Goal: Information Seeking & Learning: Learn about a topic

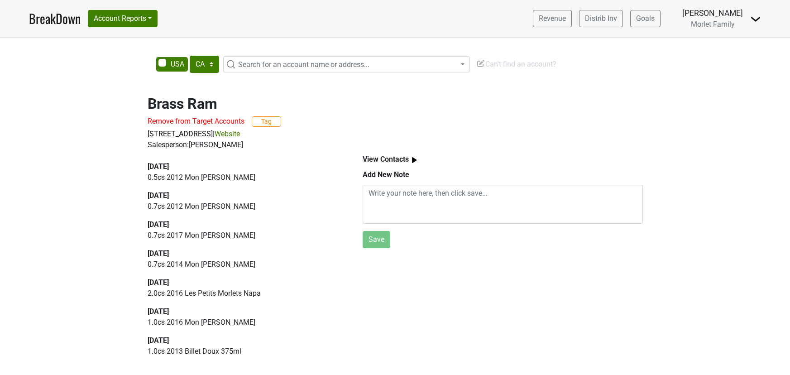
select select "CA"
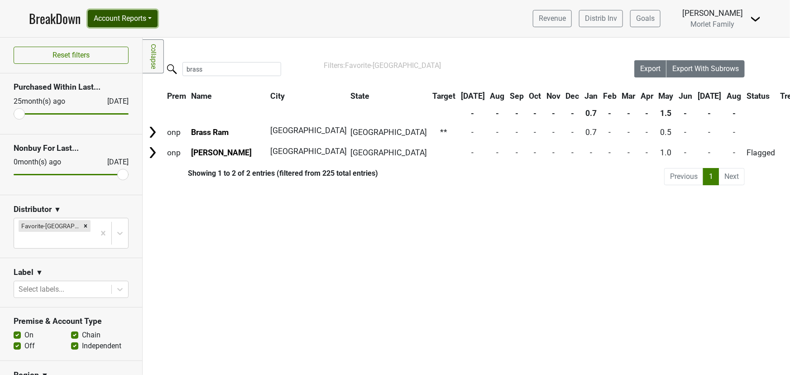
click at [135, 17] on button "Account Reports" at bounding box center [123, 18] width 70 height 17
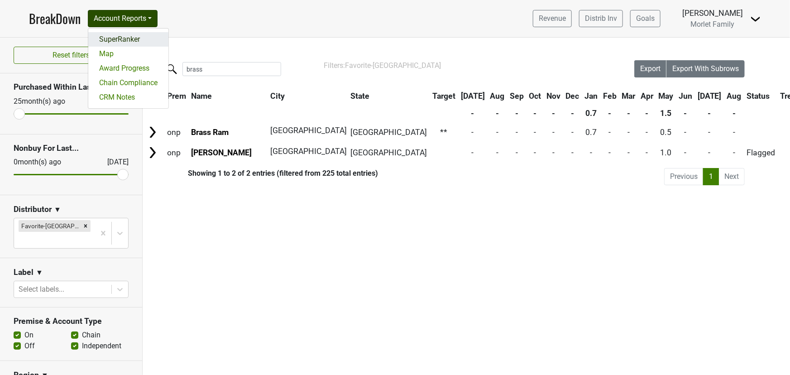
click at [131, 40] on link "SuperRanker" at bounding box center [128, 39] width 80 height 14
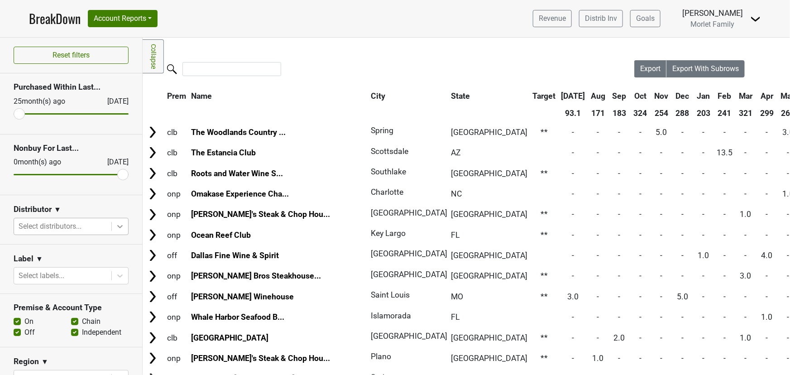
click at [115, 227] on icon at bounding box center [119, 226] width 9 height 9
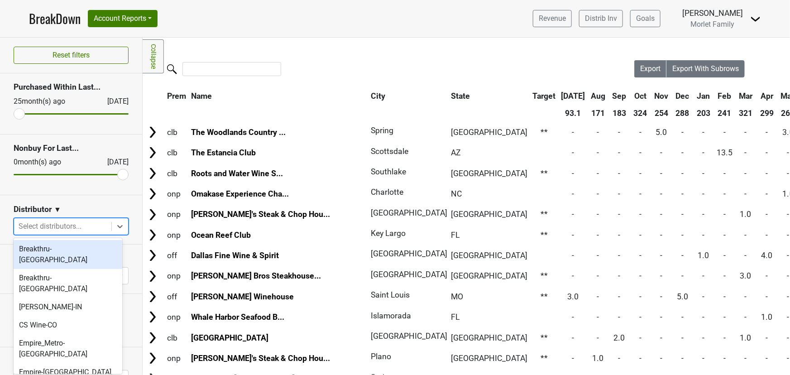
click at [90, 250] on div "Breakthru-FL" at bounding box center [68, 254] width 109 height 29
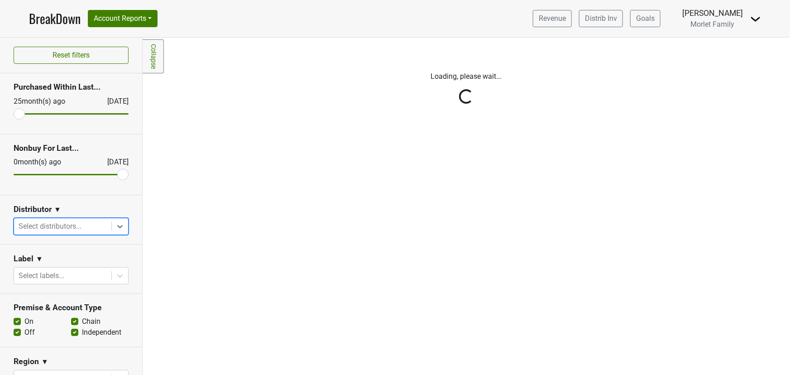
click at [113, 226] on div "Reset filters Purchased Within Last... 25 month(s) ago Aug '25 Nonbuy For Last.…" at bounding box center [71, 206] width 143 height 337
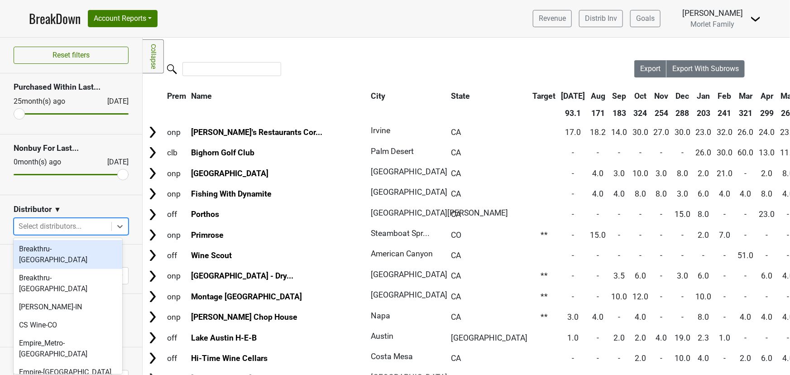
click at [117, 226] on icon at bounding box center [119, 226] width 5 height 3
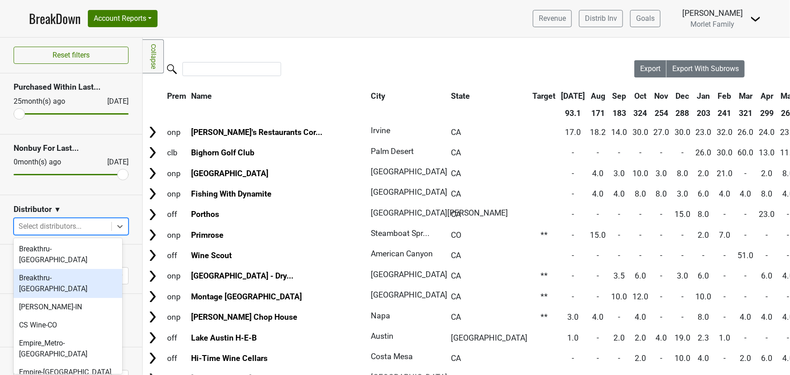
click at [72, 269] on div "Breakthru-WI" at bounding box center [68, 283] width 109 height 29
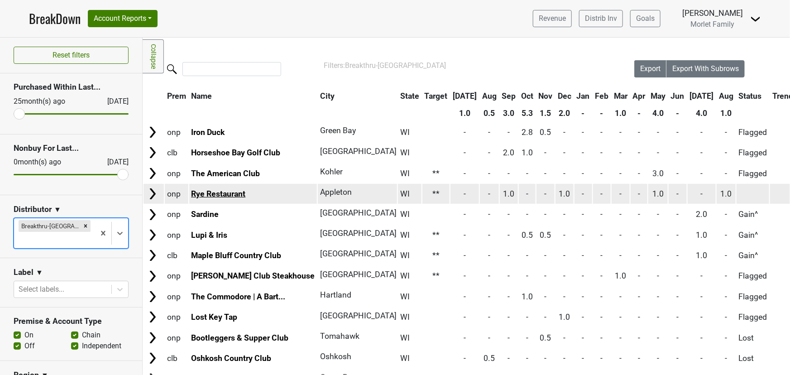
click at [213, 193] on link "Rye Restaurant" at bounding box center [218, 193] width 54 height 9
click at [209, 190] on link "Rye Restaurant" at bounding box center [218, 193] width 54 height 9
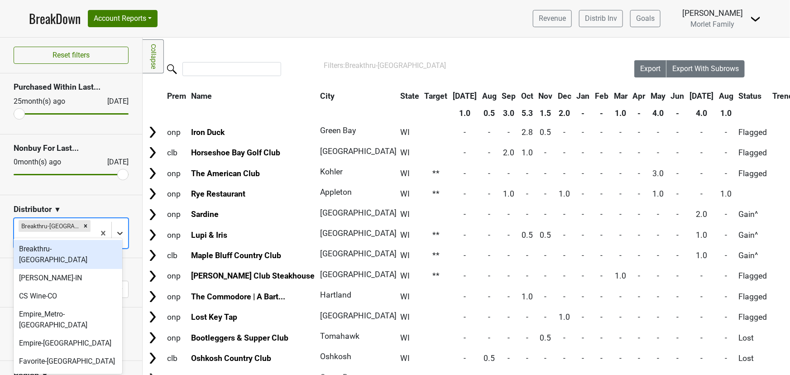
click at [115, 229] on icon at bounding box center [119, 233] width 9 height 9
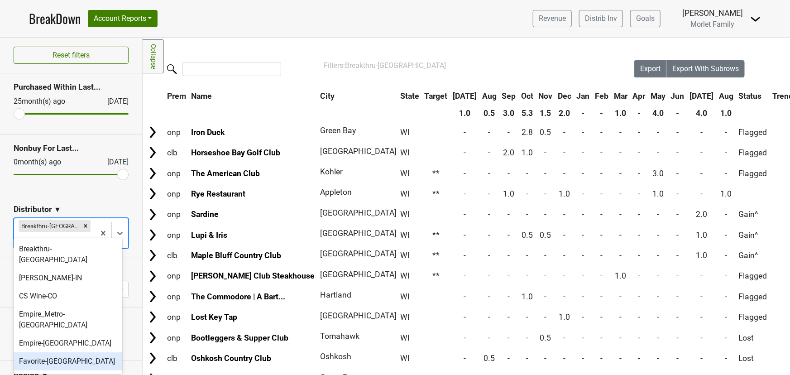
click at [61, 352] on div "Favorite-TX" at bounding box center [68, 361] width 109 height 18
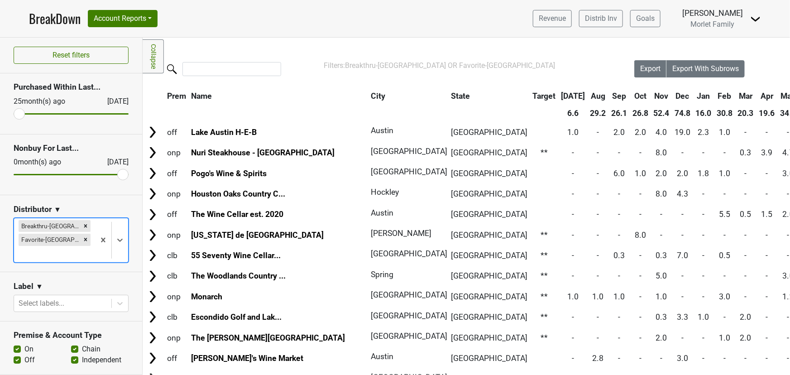
click at [82, 224] on icon "Remove Breakthru-WI" at bounding box center [85, 226] width 6 height 6
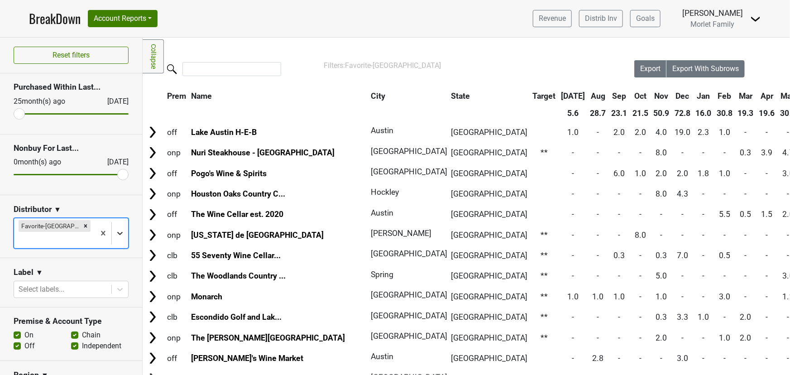
click at [117, 232] on icon at bounding box center [119, 233] width 5 height 3
click at [115, 229] on icon at bounding box center [119, 233] width 9 height 9
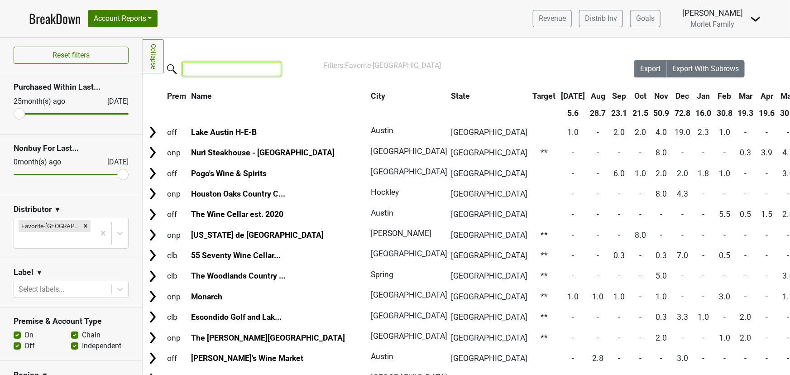
click at [240, 70] on input "search" at bounding box center [231, 69] width 99 height 14
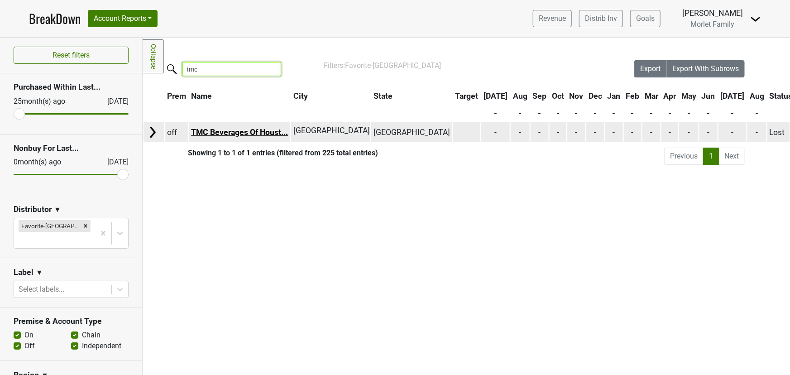
type input "tmc"
click at [243, 129] on link "TMC Beverages Of Houst..." at bounding box center [239, 132] width 97 height 9
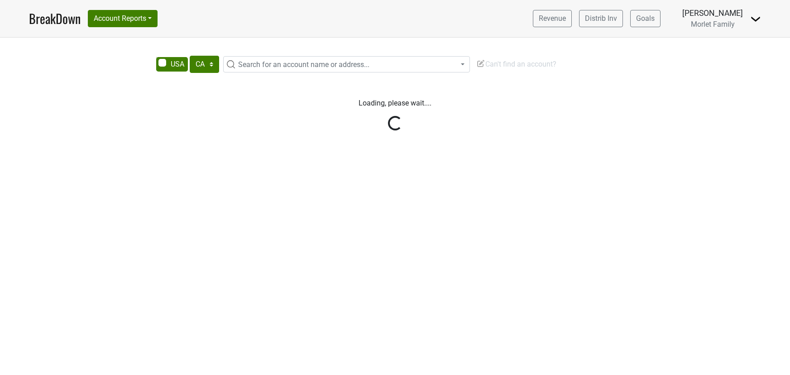
select select "CA"
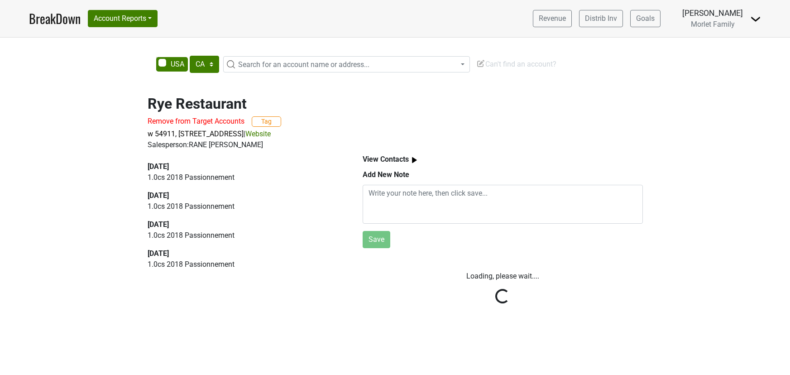
select select "CA"
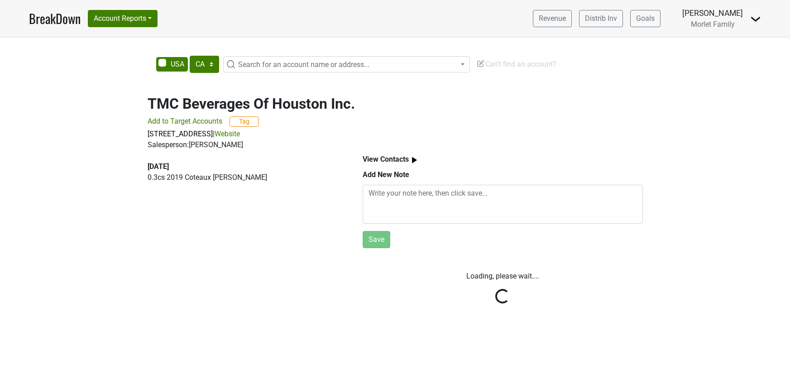
select select "CA"
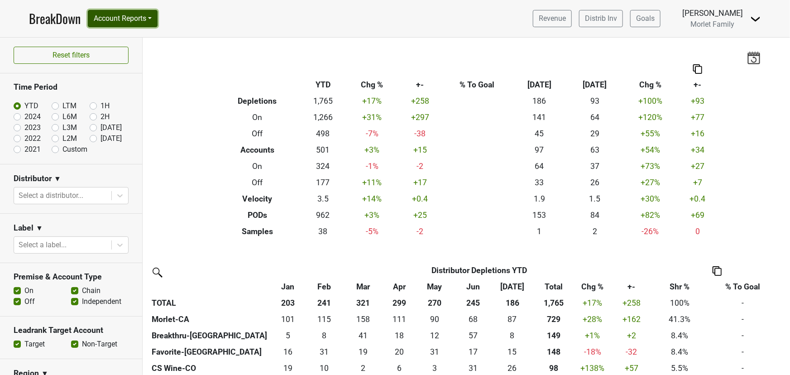
click at [141, 22] on button "Account Reports" at bounding box center [123, 18] width 70 height 17
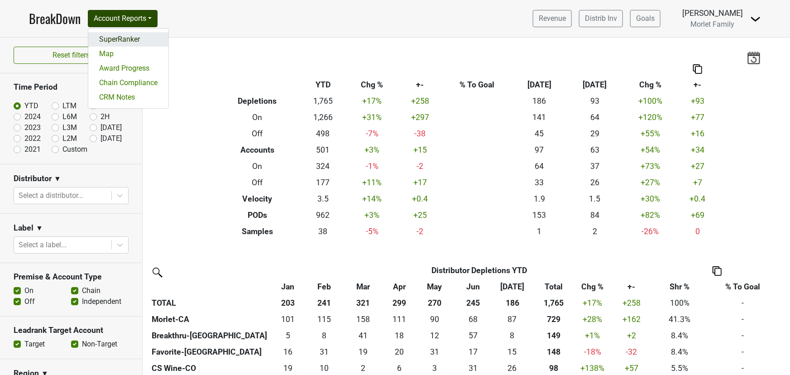
click at [145, 36] on link "SuperRanker" at bounding box center [128, 39] width 80 height 14
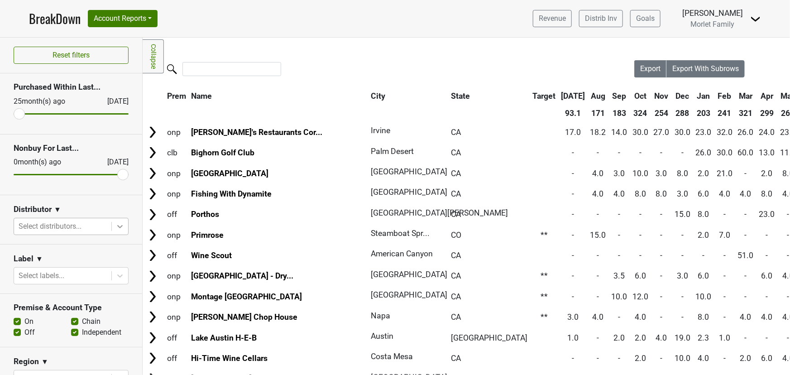
click at [115, 227] on icon at bounding box center [119, 226] width 9 height 9
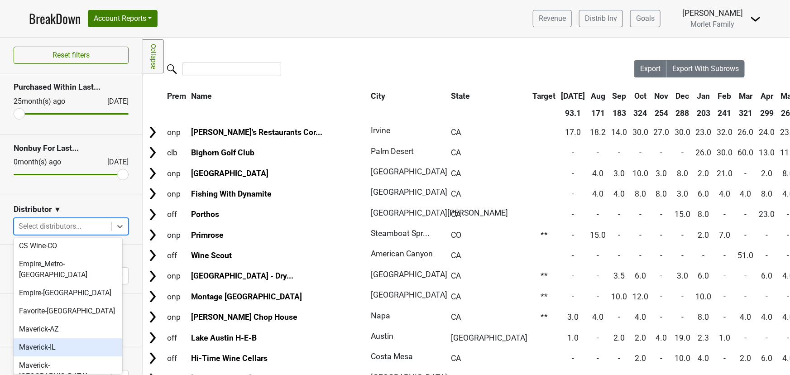
scroll to position [82, 0]
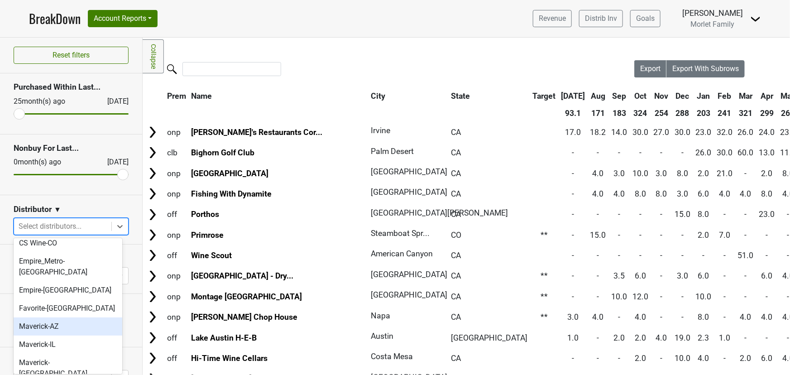
click at [67, 317] on div "Maverick-AZ" at bounding box center [68, 326] width 109 height 18
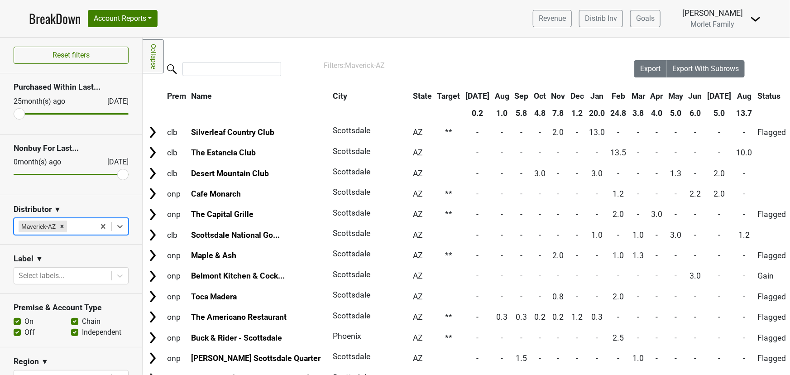
click at [734, 99] on th "Aug" at bounding box center [744, 96] width 20 height 16
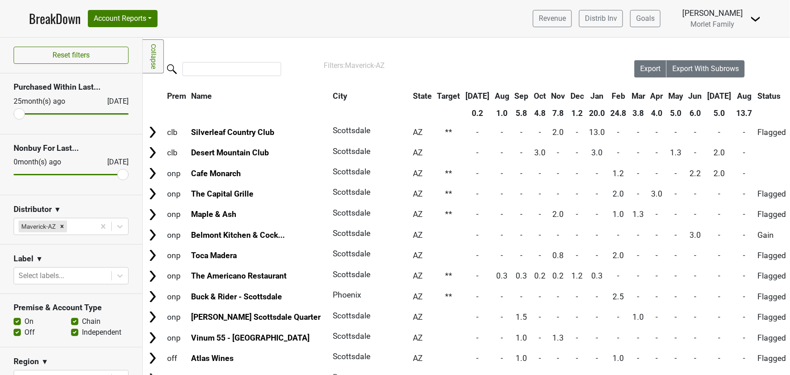
click at [734, 97] on th "Aug" at bounding box center [744, 96] width 20 height 16
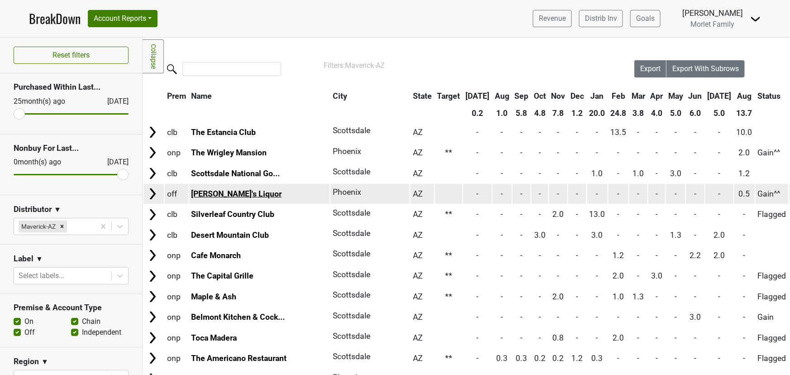
click at [229, 190] on link "Trevor's Liquor" at bounding box center [236, 193] width 91 height 9
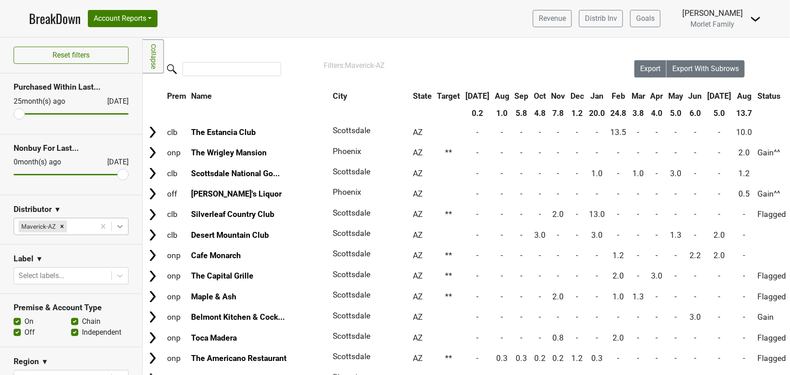
click at [116, 225] on icon at bounding box center [119, 226] width 9 height 9
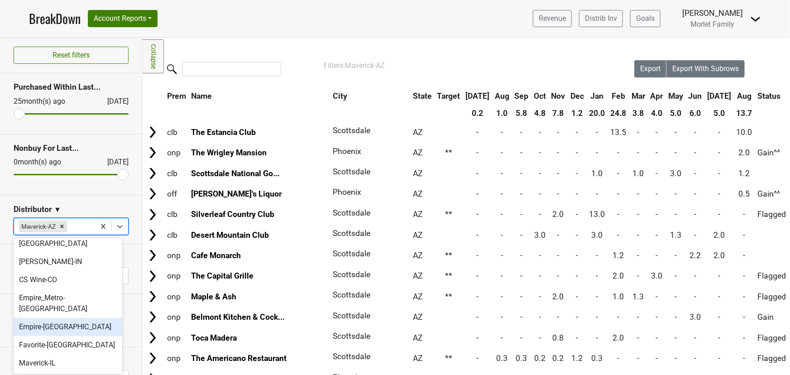
scroll to position [123, 0]
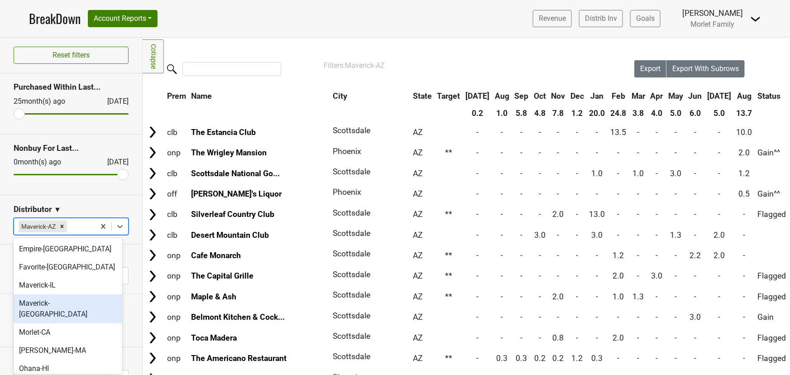
click at [59, 294] on div "Maverick-MN" at bounding box center [68, 308] width 109 height 29
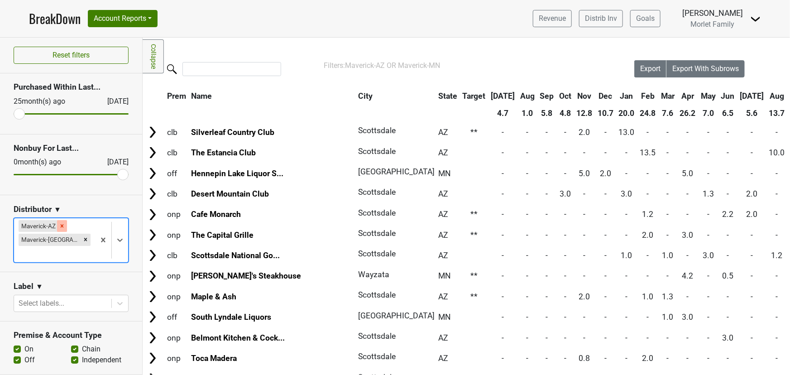
click at [62, 226] on icon "Remove Maverick-AZ" at bounding box center [62, 225] width 3 height 3
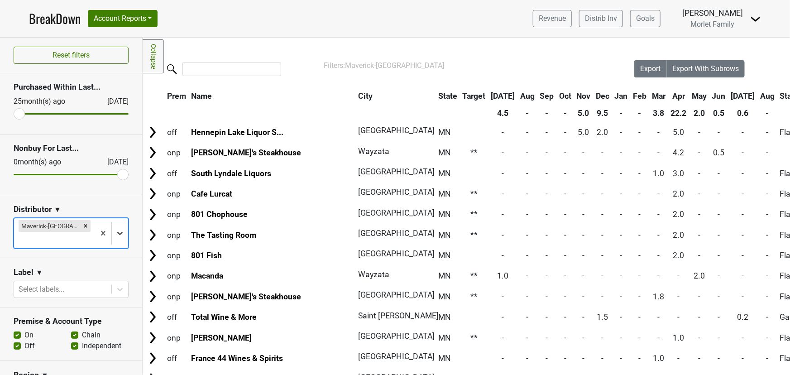
click at [115, 229] on icon at bounding box center [119, 233] width 9 height 9
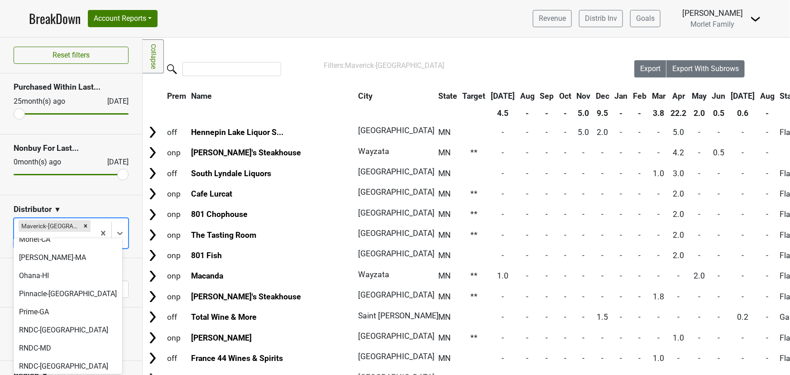
scroll to position [206, 0]
click at [67, 284] on div "Pinnacle-MO" at bounding box center [68, 293] width 109 height 18
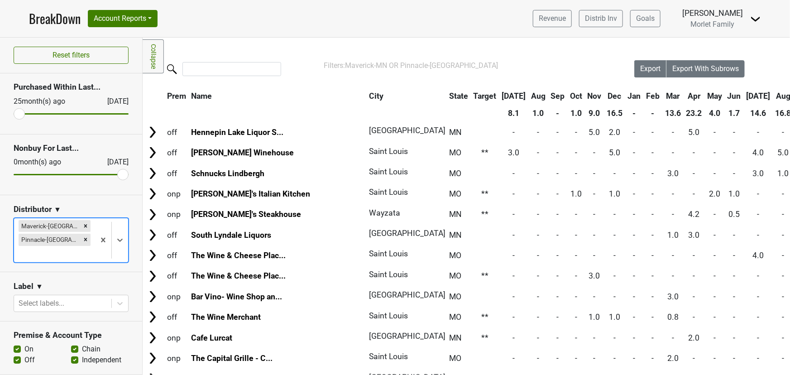
click at [84, 226] on icon "Remove Maverick-MN" at bounding box center [85, 225] width 3 height 3
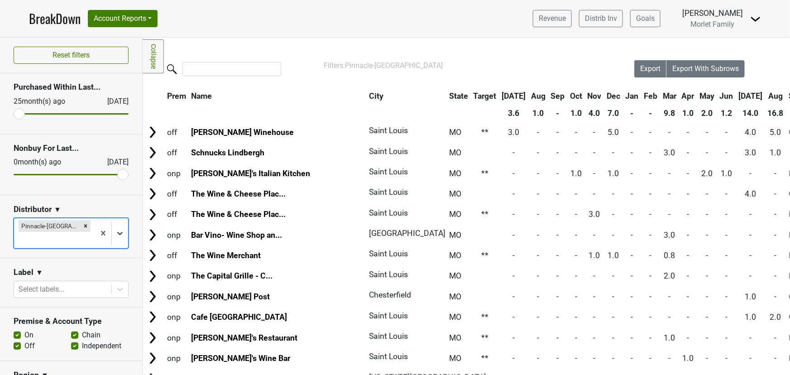
click at [116, 229] on icon at bounding box center [119, 233] width 9 height 9
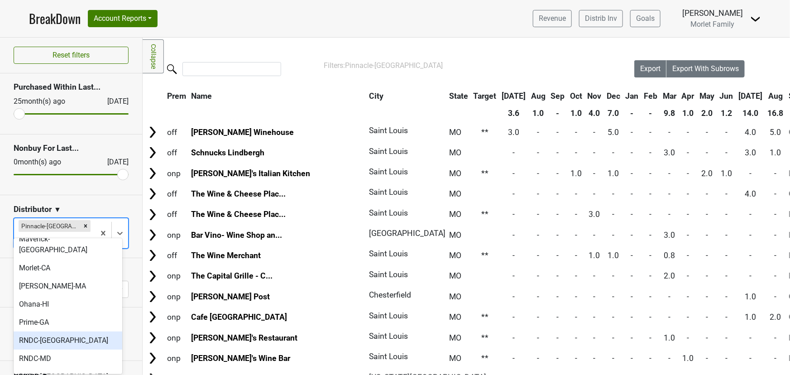
click at [61, 331] on div "RNDC-DC" at bounding box center [68, 340] width 109 height 18
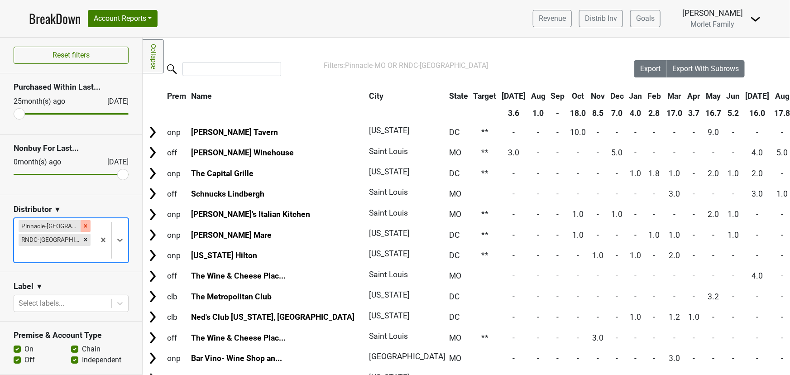
click at [82, 225] on icon "Remove Pinnacle-MO" at bounding box center [85, 226] width 6 height 6
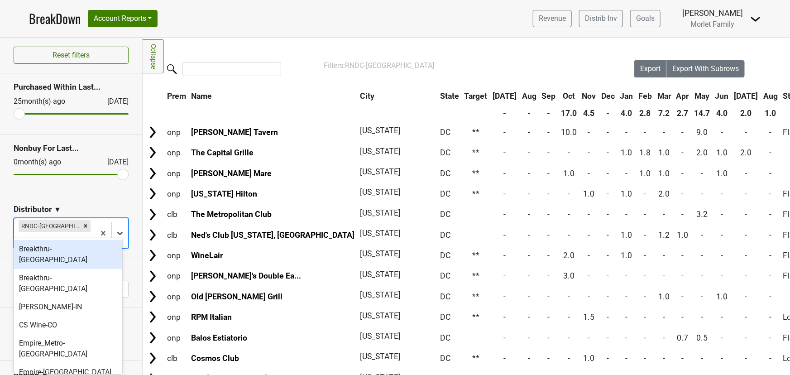
click at [115, 229] on icon at bounding box center [119, 233] width 9 height 9
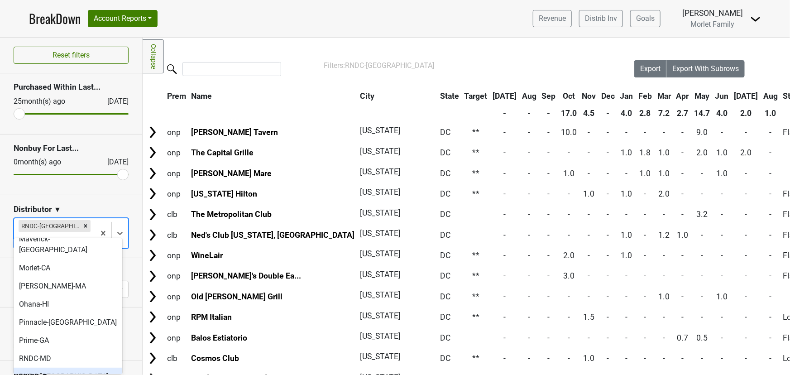
scroll to position [220, 0]
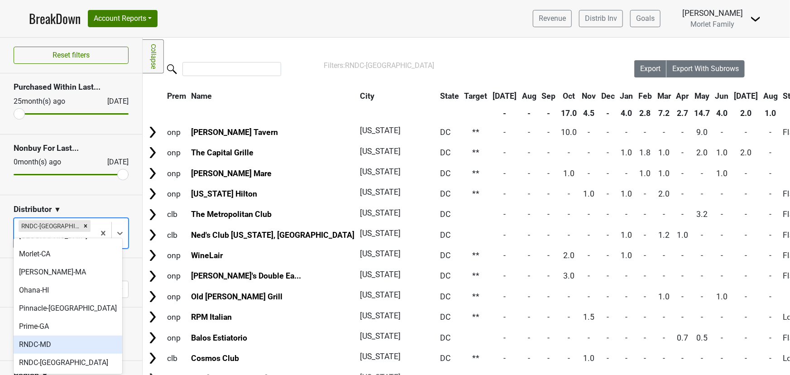
click at [53, 336] on div "RNDC-MD" at bounding box center [68, 345] width 109 height 18
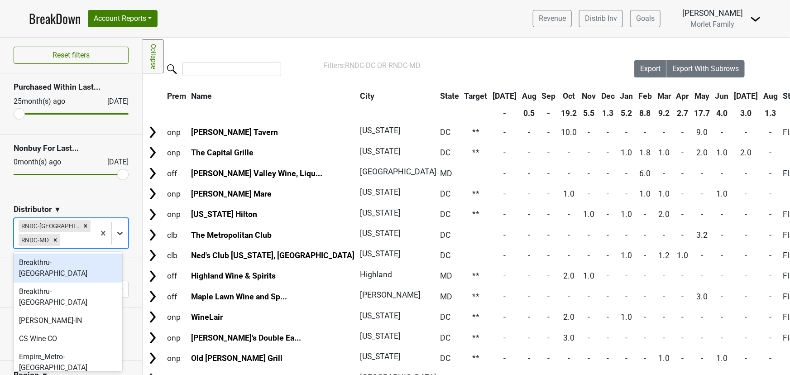
click at [117, 232] on icon at bounding box center [119, 233] width 5 height 3
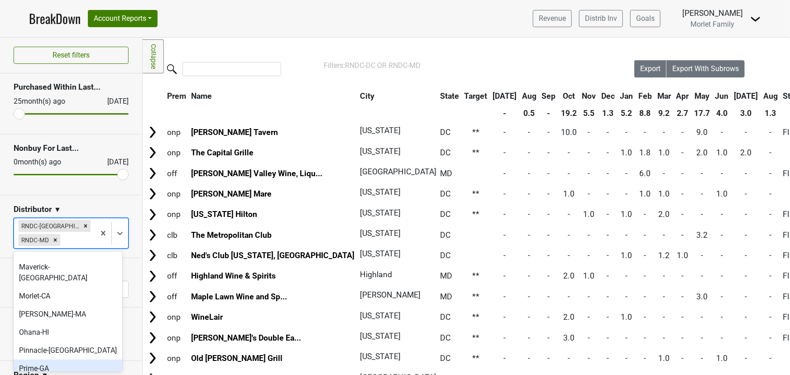
scroll to position [206, 0]
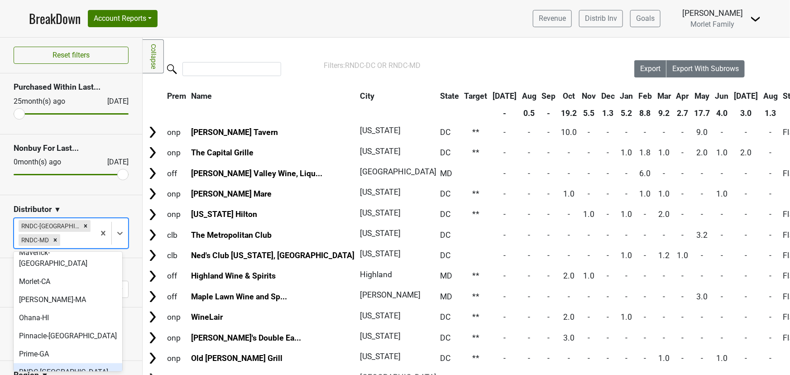
click at [56, 363] on div "RNDC-VA" at bounding box center [68, 372] width 109 height 18
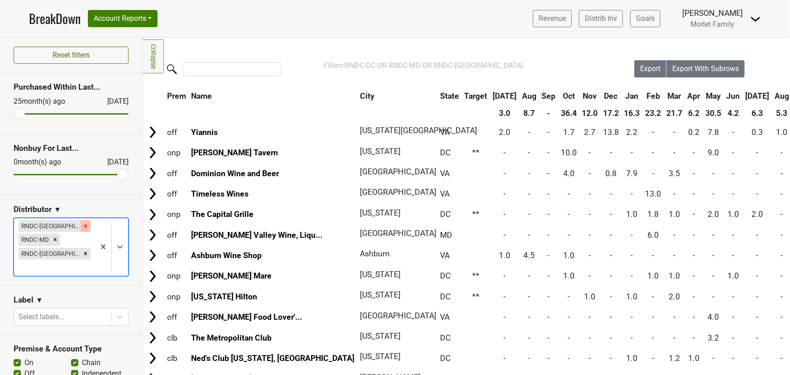
click at [82, 228] on icon "Remove RNDC-DC" at bounding box center [85, 226] width 6 height 6
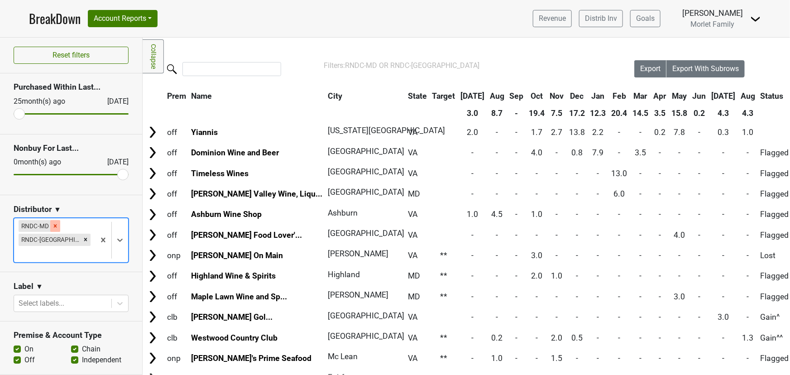
click at [55, 224] on icon "Remove RNDC-MD" at bounding box center [55, 226] width 6 height 6
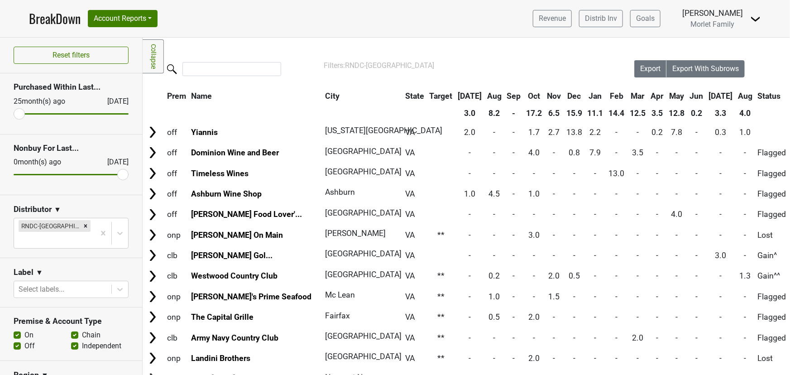
click at [736, 93] on th "Aug" at bounding box center [745, 96] width 19 height 16
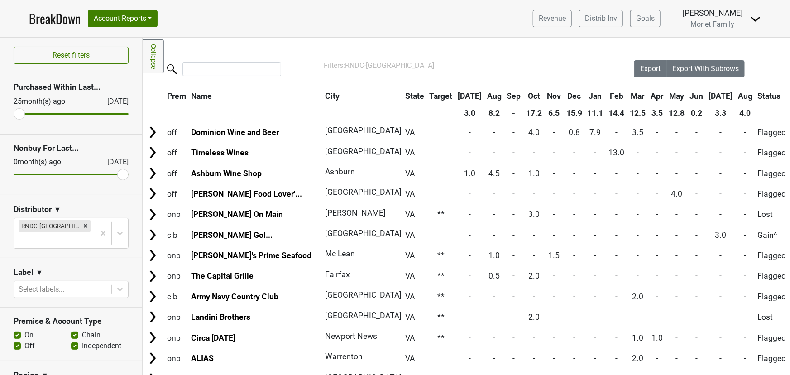
click at [736, 94] on th "Aug" at bounding box center [745, 96] width 19 height 16
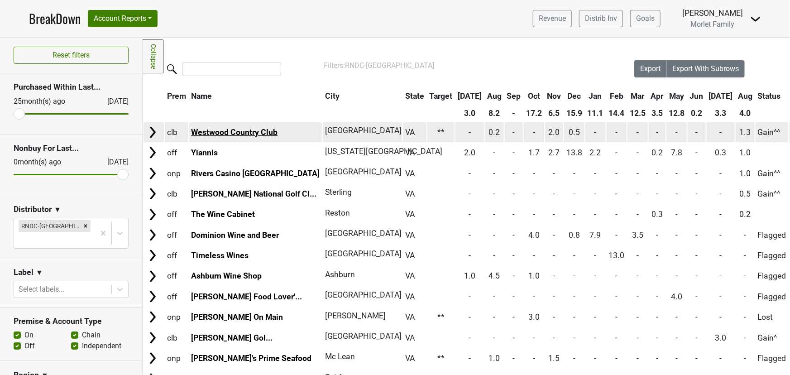
click at [245, 133] on link "Westwood Country Club" at bounding box center [234, 132] width 86 height 9
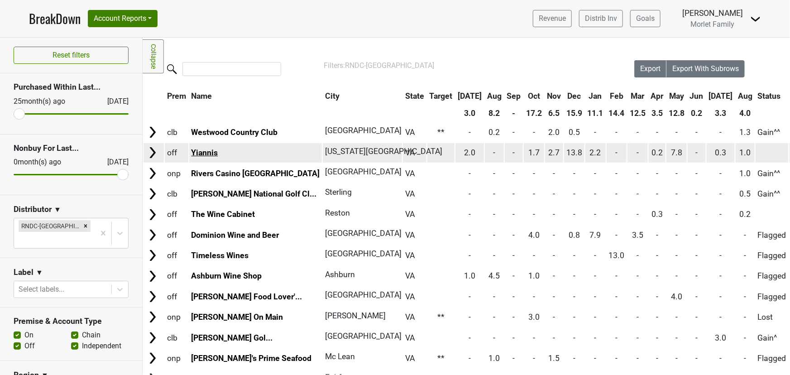
click at [208, 151] on link "Yiannis" at bounding box center [204, 152] width 27 height 9
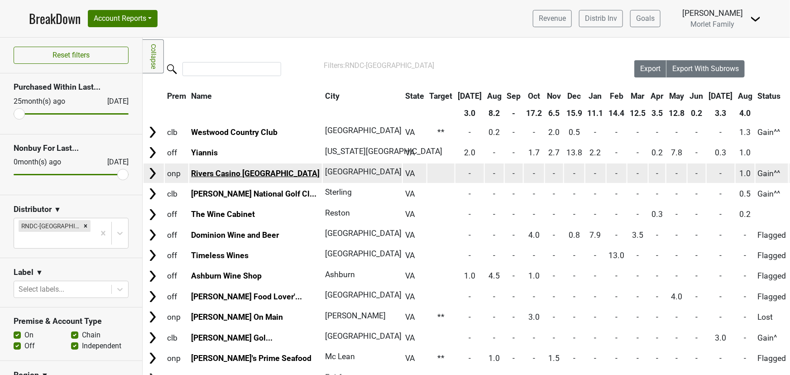
click at [231, 172] on link "Rivers Casino Portsmouth" at bounding box center [255, 173] width 129 height 9
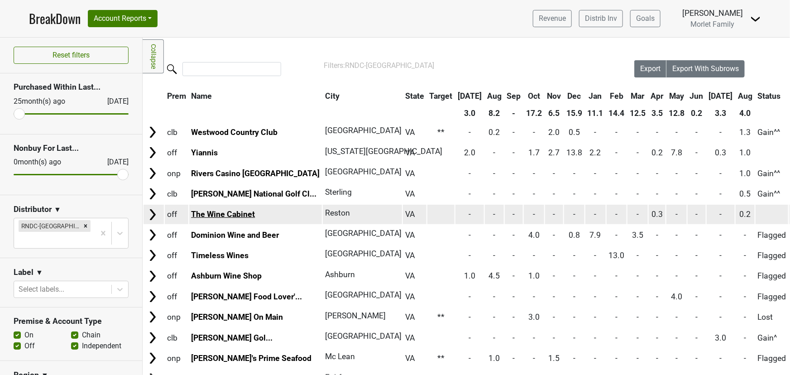
click at [226, 214] on link "The Wine Cabinet" at bounding box center [223, 214] width 64 height 9
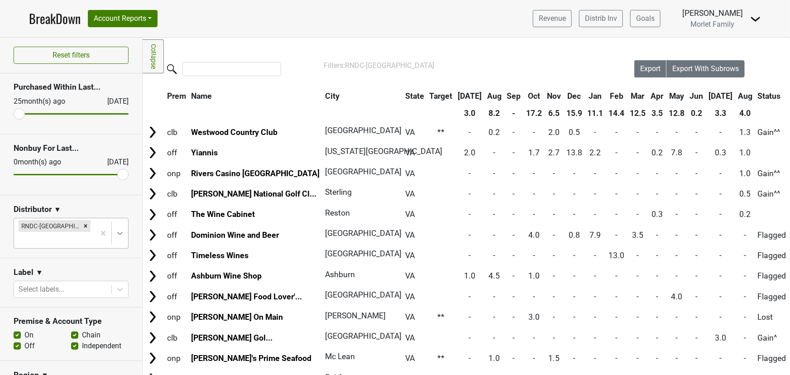
click at [117, 230] on icon at bounding box center [119, 233] width 9 height 9
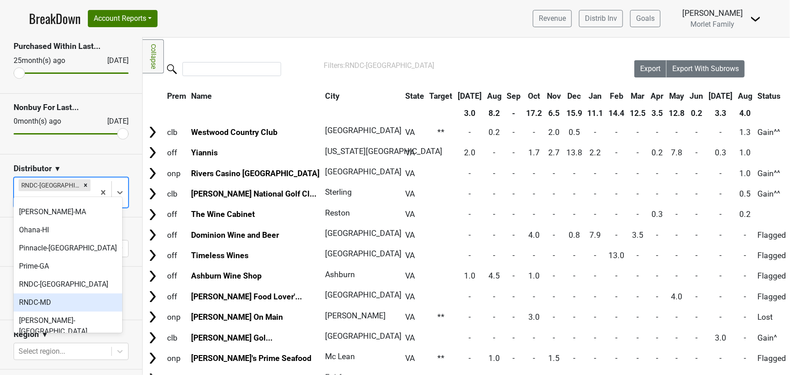
scroll to position [247, 0]
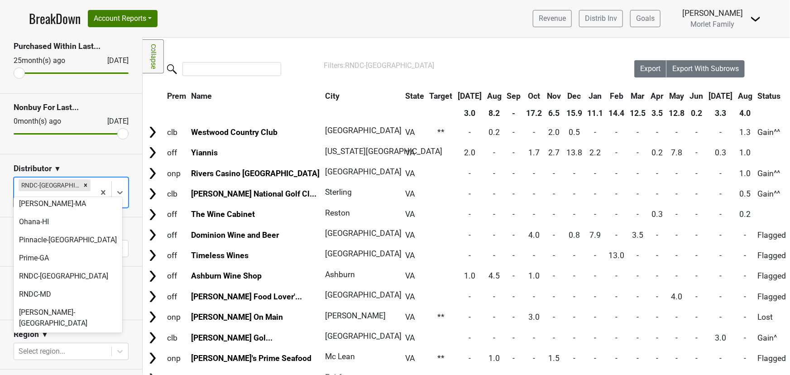
click at [63, 332] on div "Thirst-OK" at bounding box center [68, 341] width 109 height 18
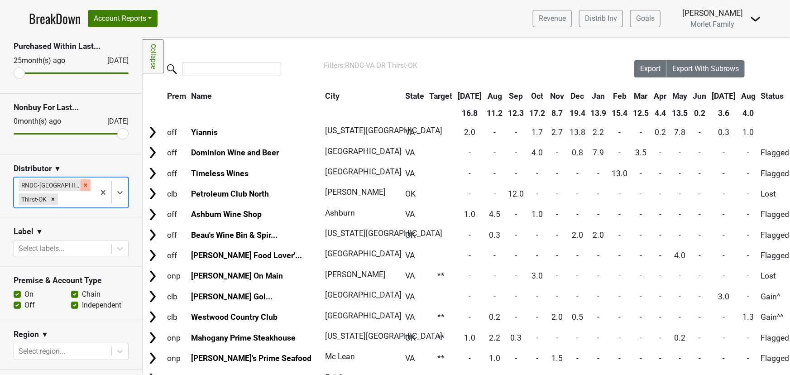
click at [82, 184] on icon "Remove RNDC-VA" at bounding box center [85, 185] width 6 height 6
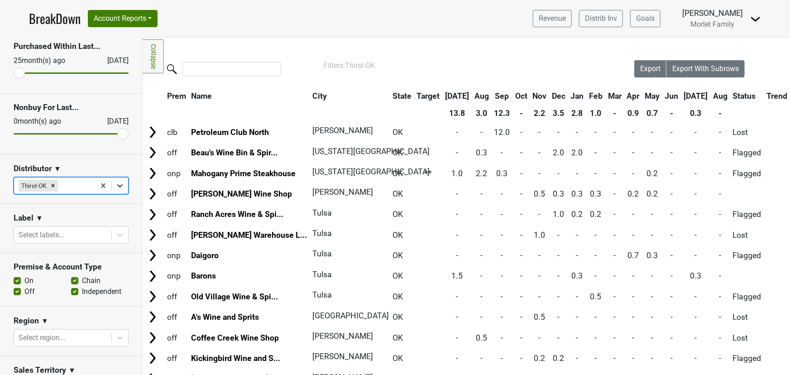
click at [117, 184] on icon at bounding box center [119, 185] width 5 height 3
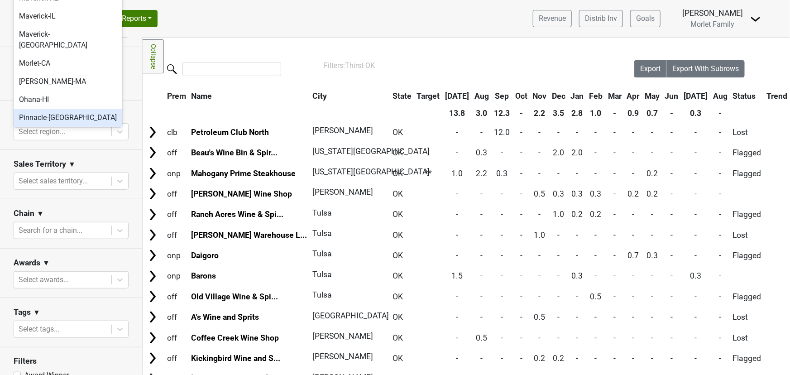
scroll to position [288, 0]
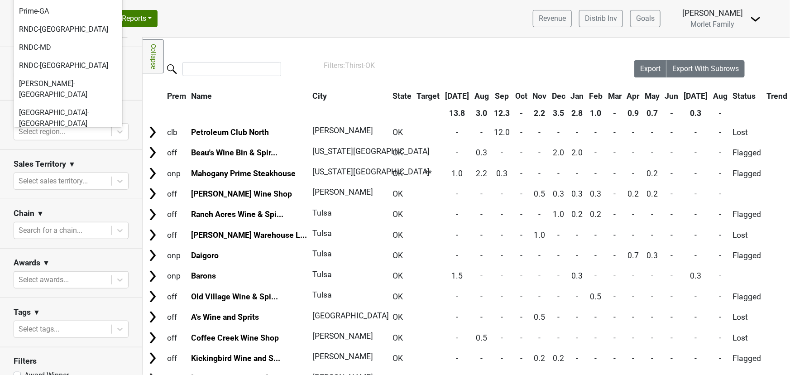
click at [58, 133] on div "Tryon-NC" at bounding box center [68, 147] width 109 height 29
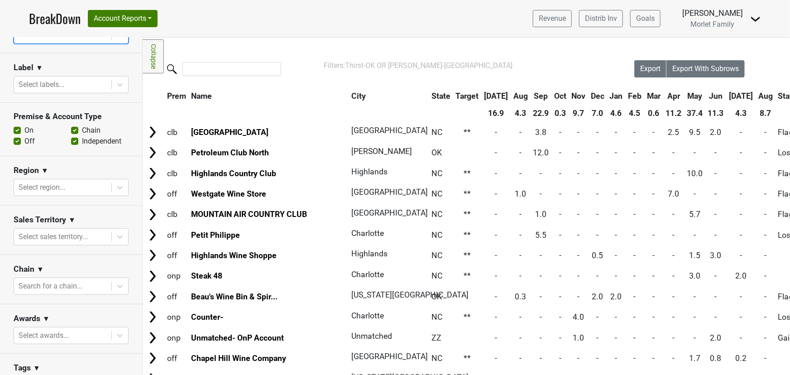
scroll to position [54, 0]
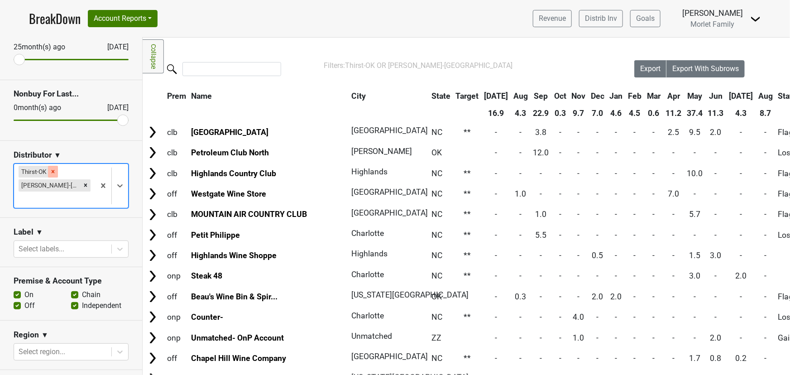
click at [55, 169] on icon "Remove Thirst-OK" at bounding box center [53, 171] width 6 height 6
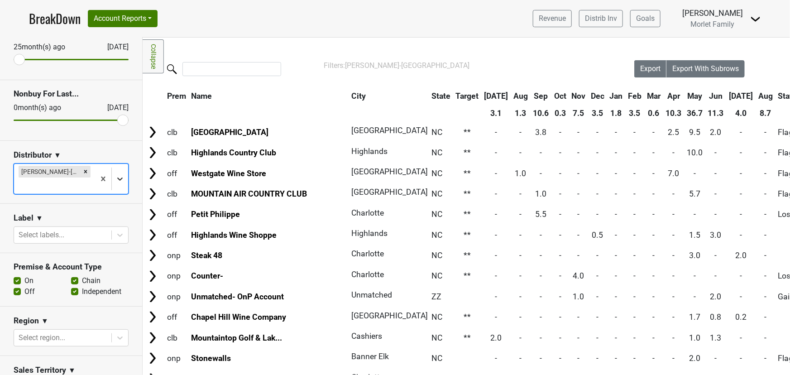
click at [115, 174] on icon at bounding box center [119, 178] width 9 height 9
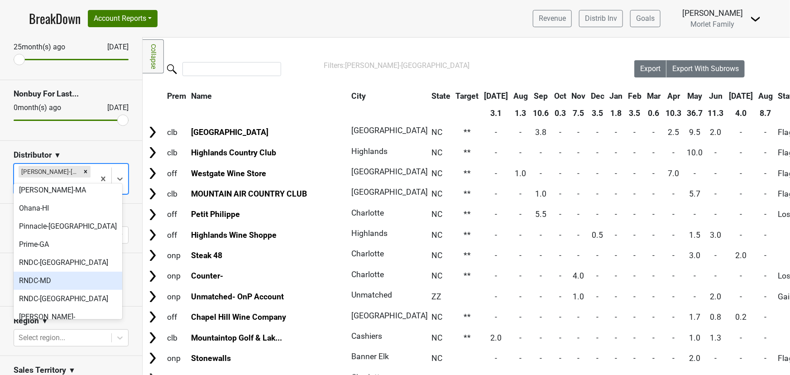
scroll to position [302, 0]
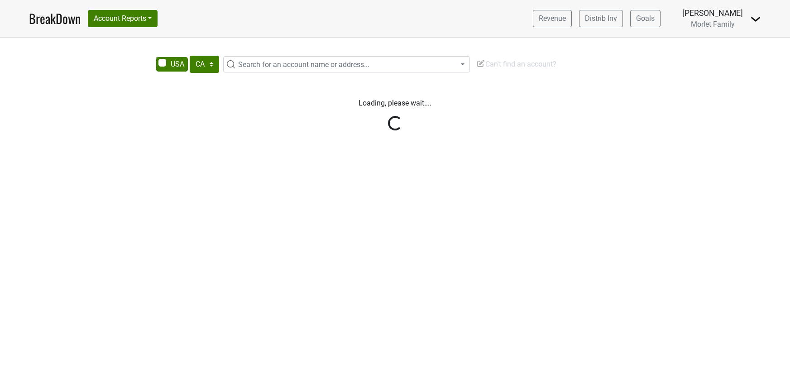
select select "CA"
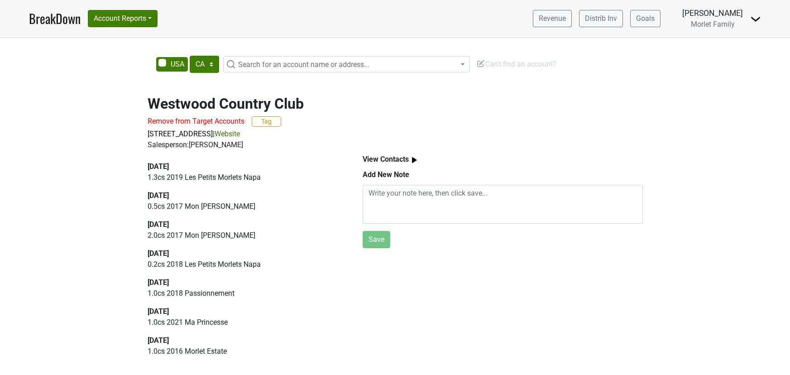
select select "CA"
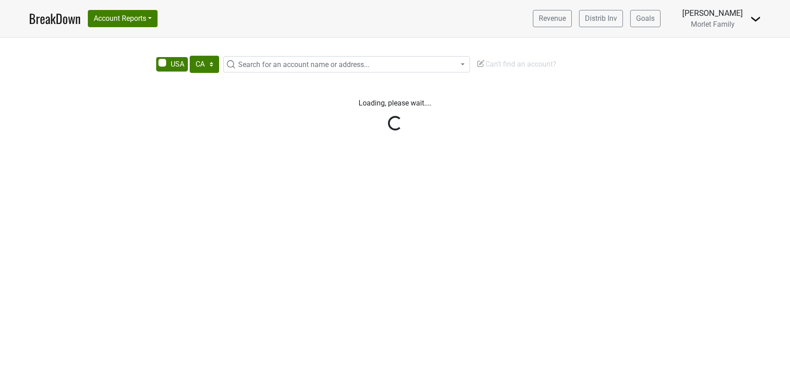
select select "CA"
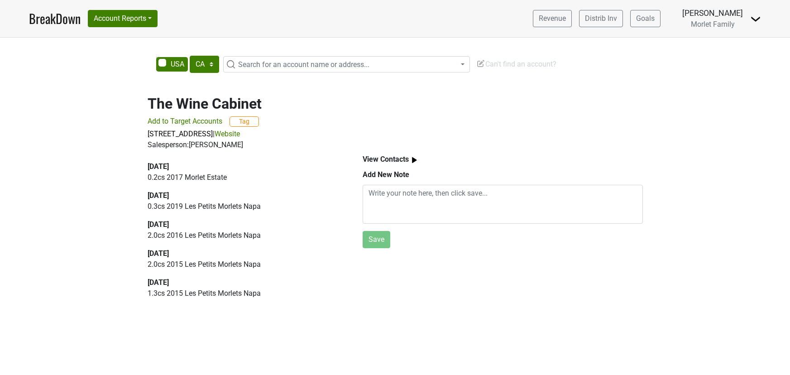
select select "CA"
